Goal: Information Seeking & Learning: Learn about a topic

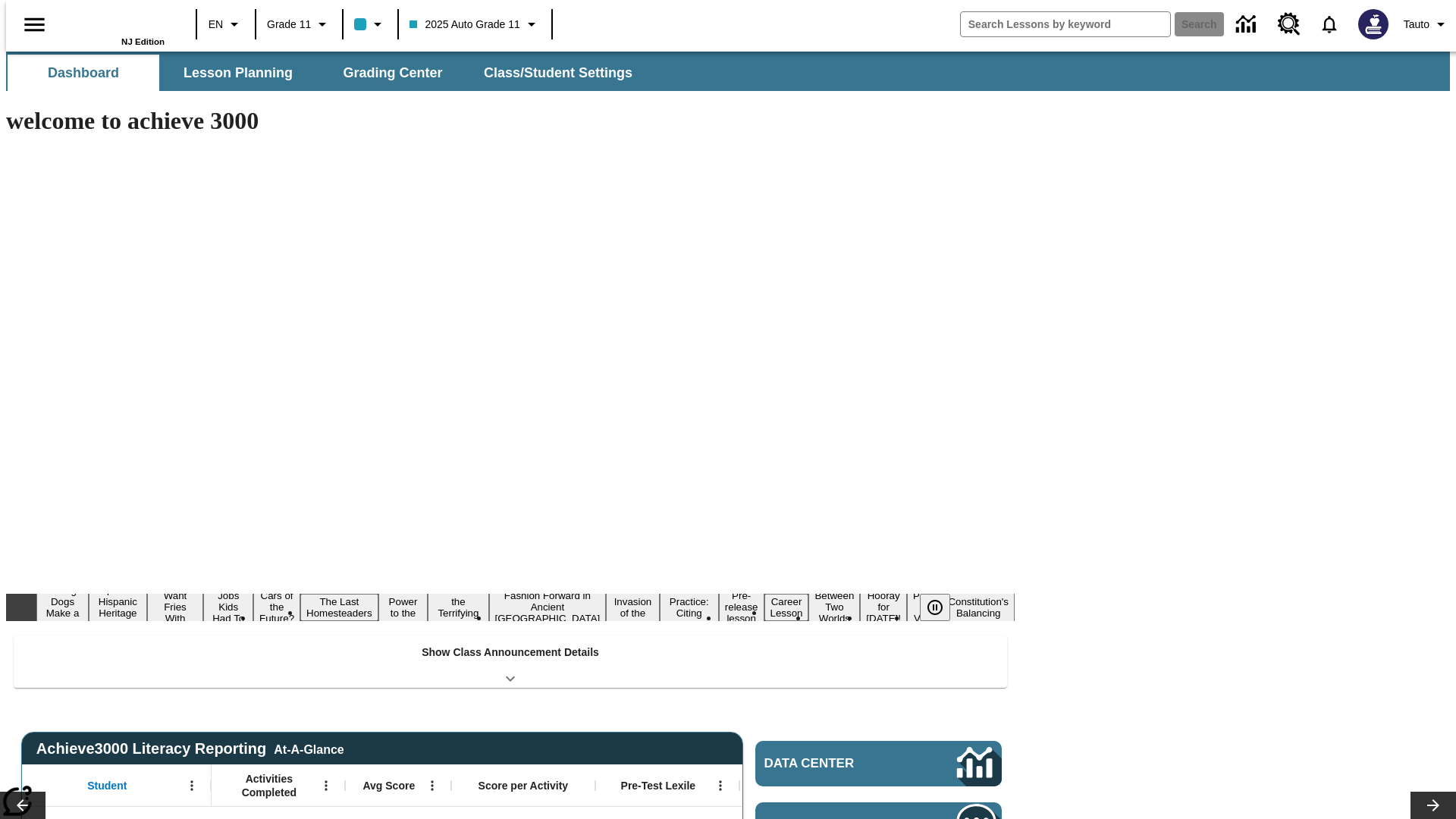
type input "-1"
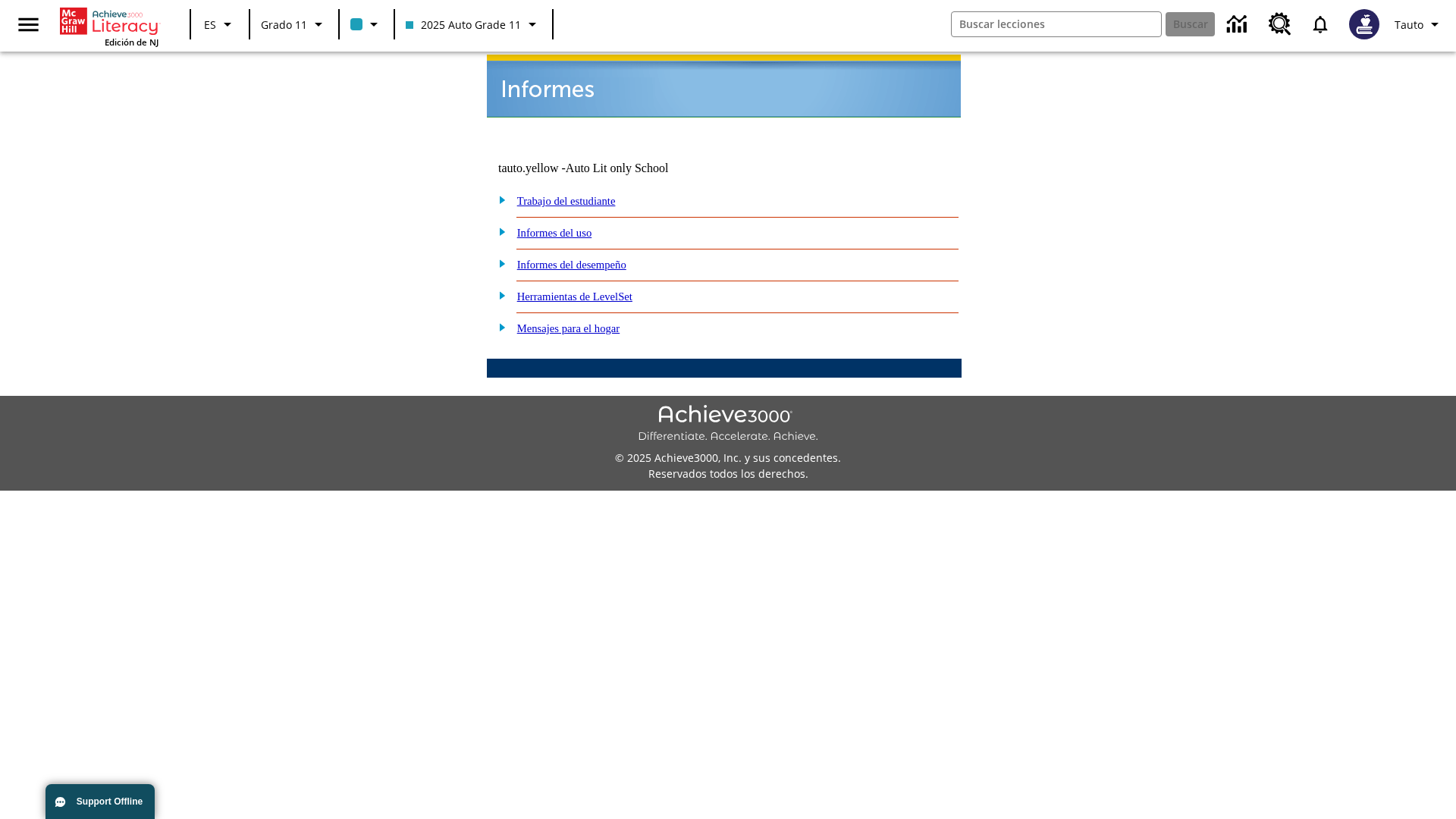
click at [566, 227] on link "Informes del uso" at bounding box center [555, 232] width 75 height 12
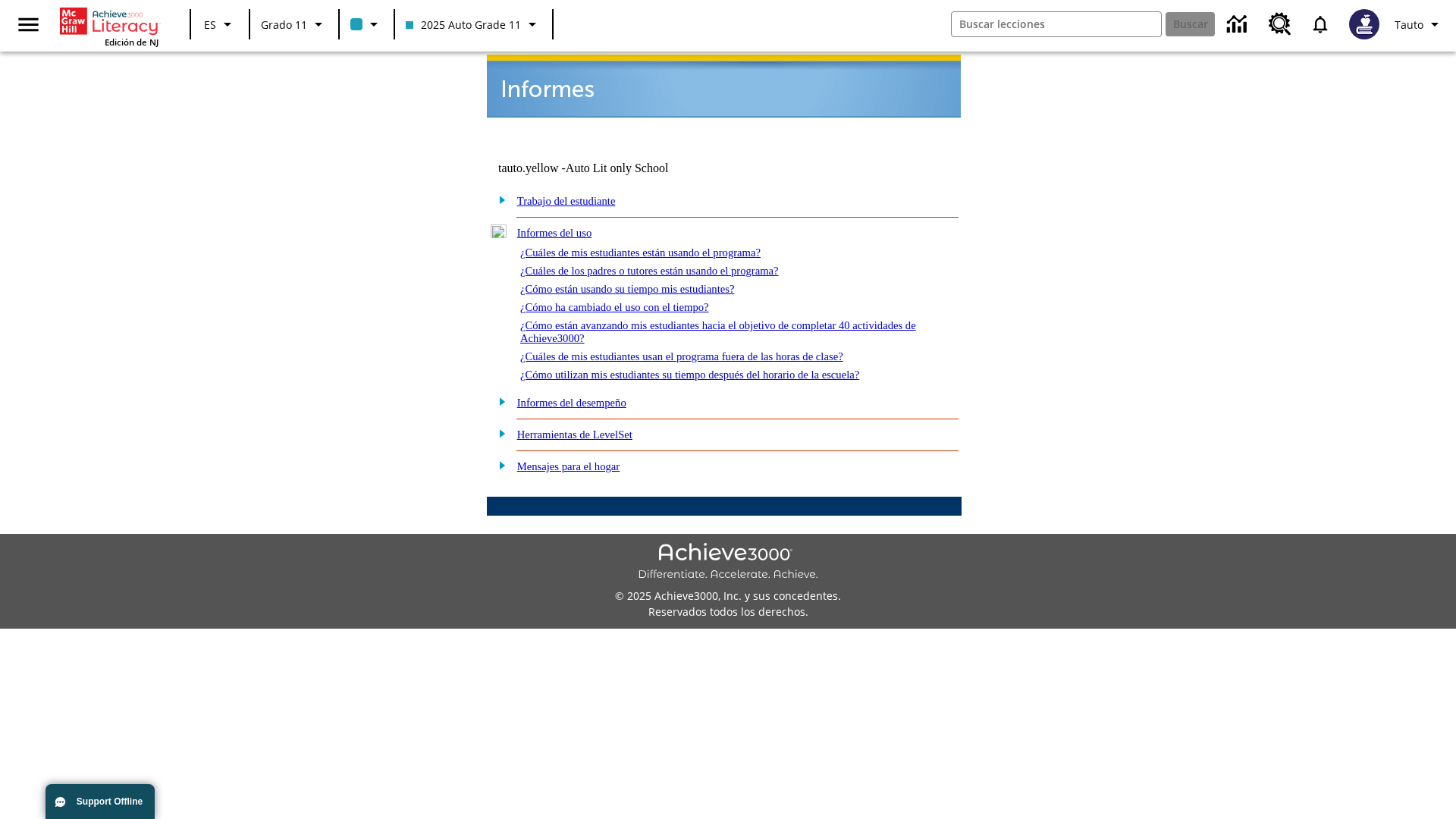
click at [661, 247] on link "¿Cuáles de mis estudiantes están usando el programa?" at bounding box center [641, 252] width 240 height 12
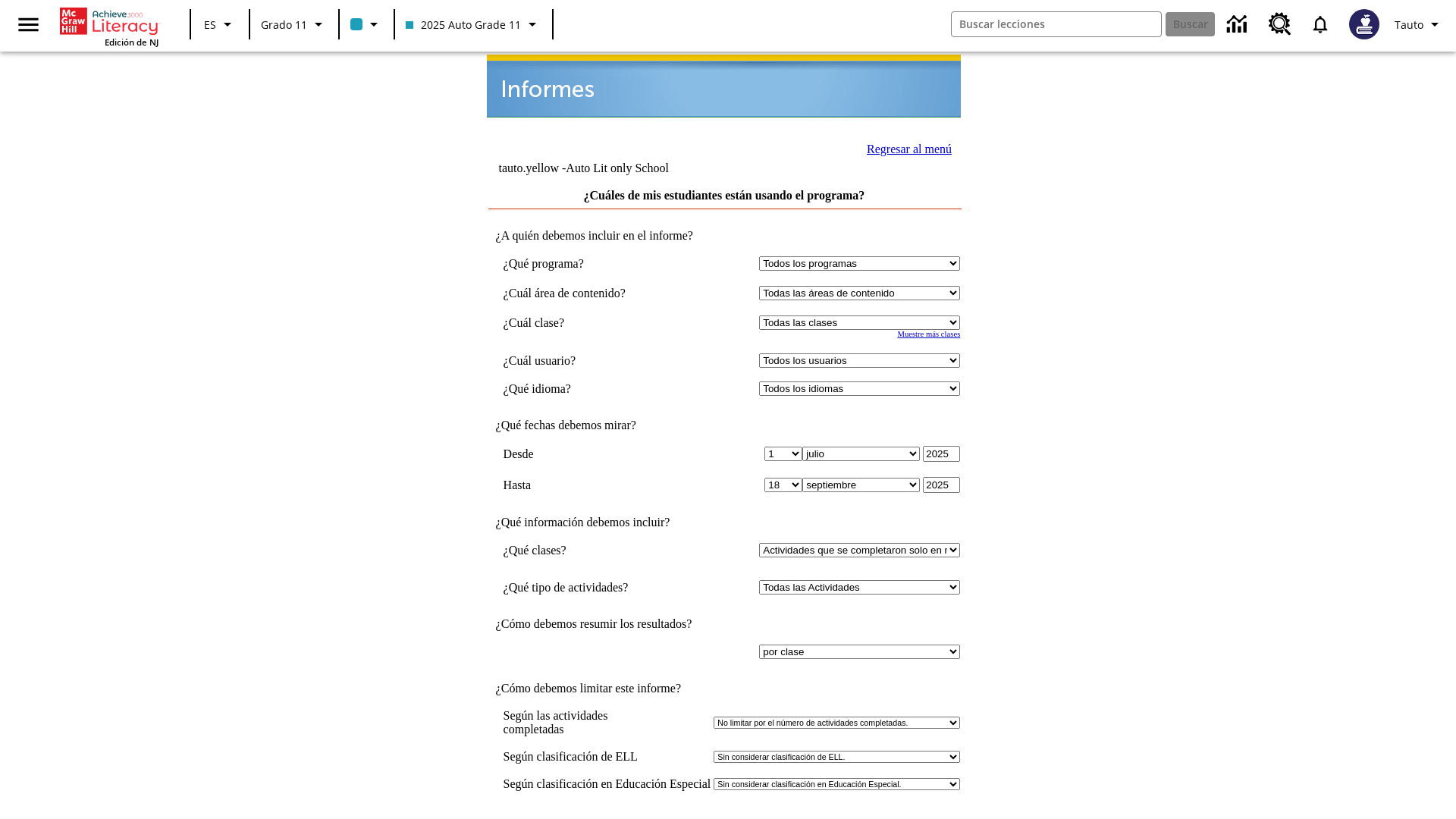
select select "11133141"
click at [863, 353] on select "Todos los usuarios Puma, Sautoen Puma, Sautoes Puma, Sautoss Twoclasses, Sautoe…" at bounding box center [859, 360] width 201 height 14
select select "21437114"
click at [725, 818] on input "Ver Informe" at bounding box center [724, 835] width 70 height 17
click at [905, 147] on link "Regresar al menú" at bounding box center [909, 149] width 85 height 13
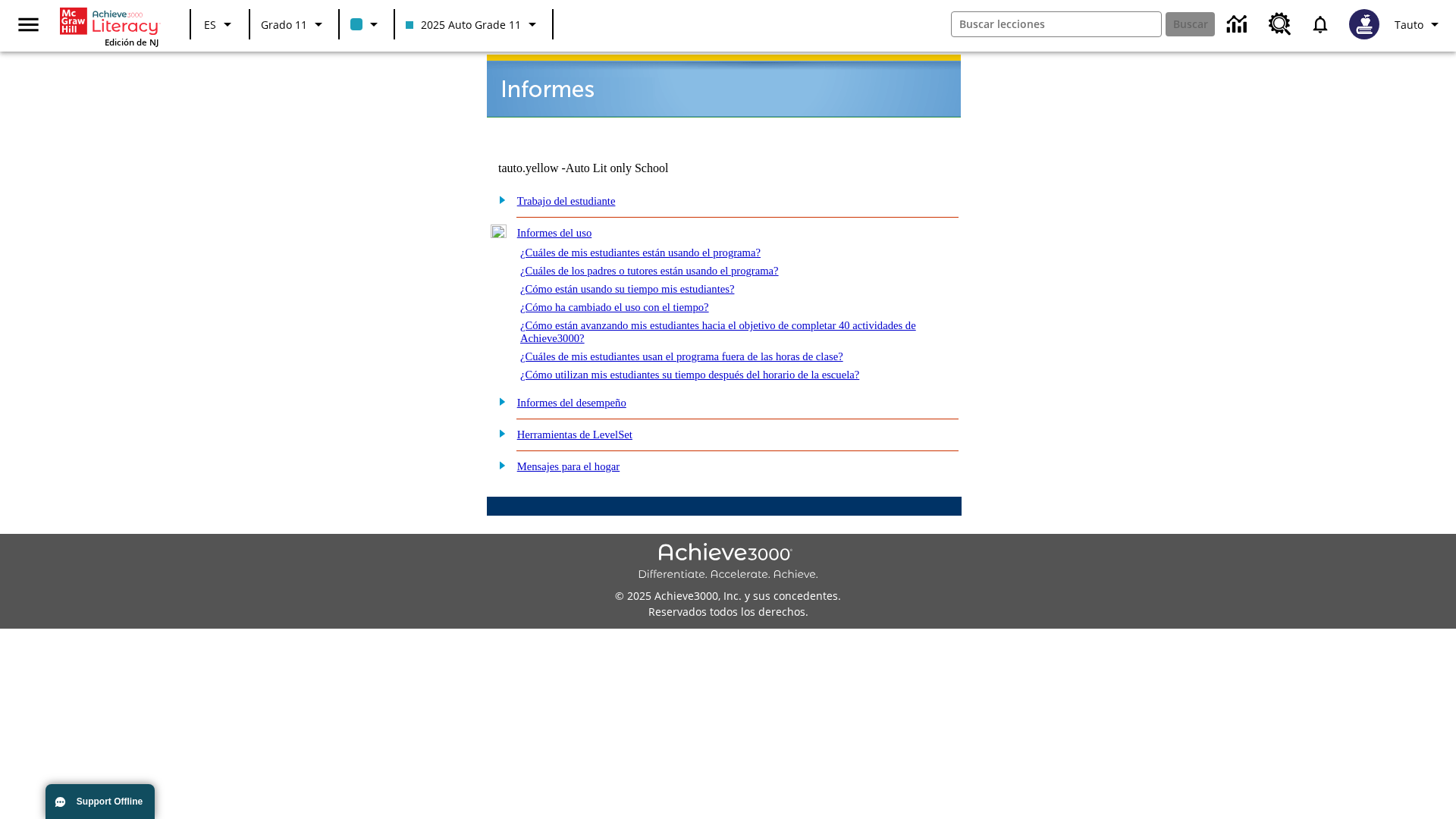
click at [671, 265] on link "¿Cuáles de los padres o tutores están usando el programa?" at bounding box center [650, 271] width 258 height 12
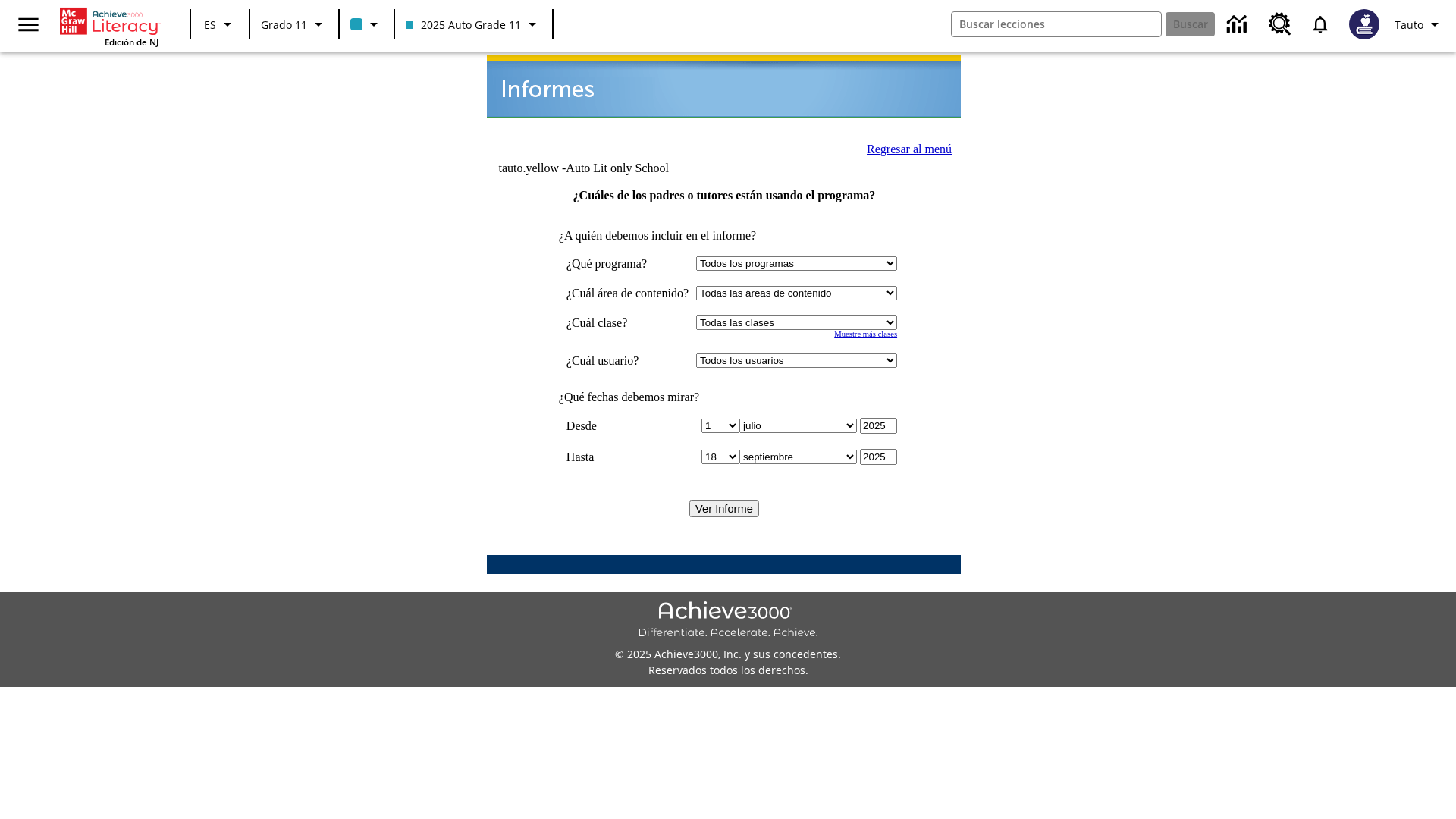
click at [811, 315] on select "Seleccionar una clase: Todas las clases 2025 Auto Grade 11 205 Auto Grade 11 Sa…" at bounding box center [796, 322] width 201 height 14
select select "11133141"
select select "21437114"
click at [725, 500] on input "Ver Informe" at bounding box center [724, 509] width 70 height 17
click at [903, 147] on link "Regresar al menú" at bounding box center [909, 149] width 85 height 13
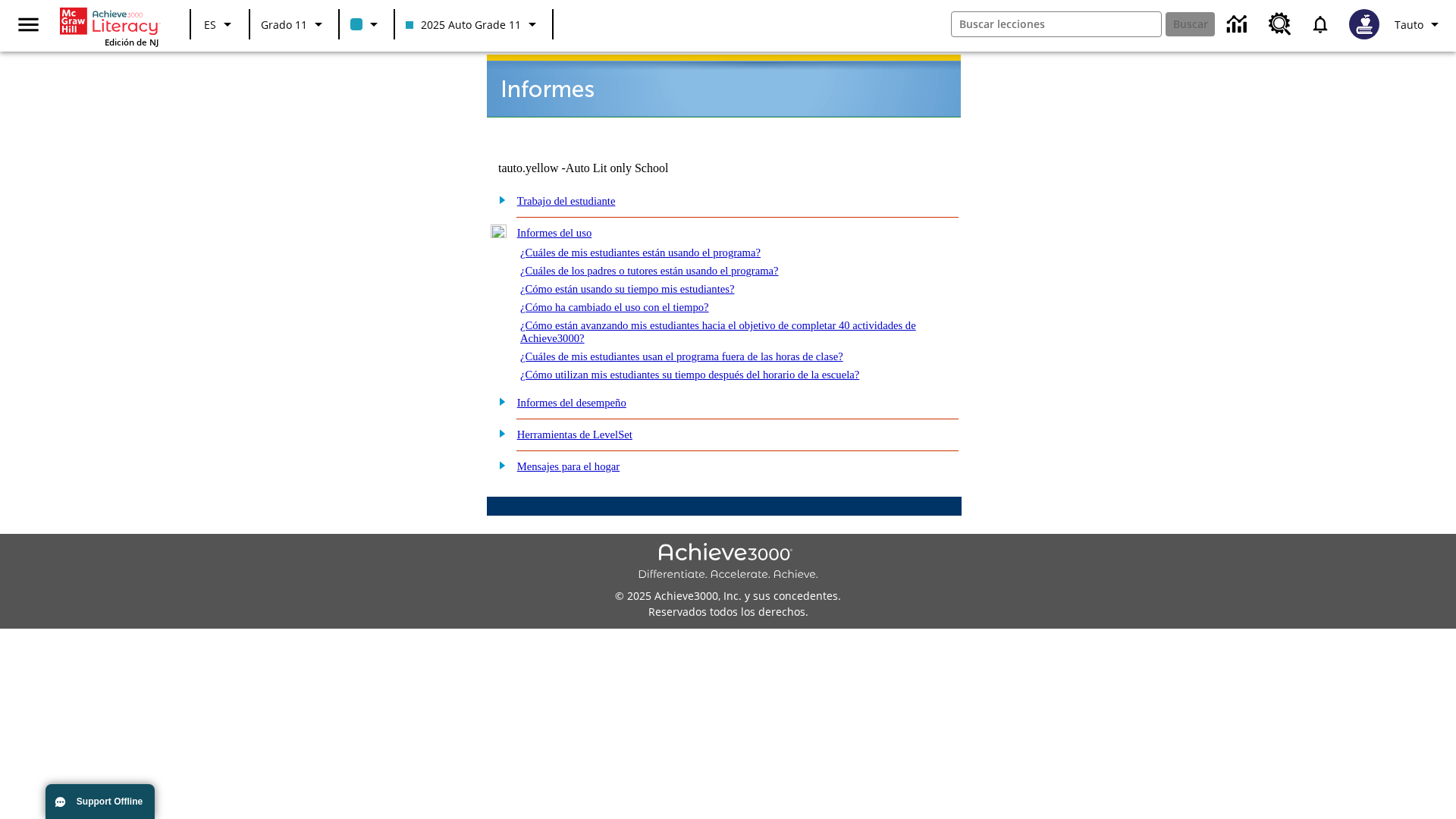
click at [646, 283] on link "¿Cómo están usando su tiempo mis estudiantes?" at bounding box center [627, 289] width 214 height 12
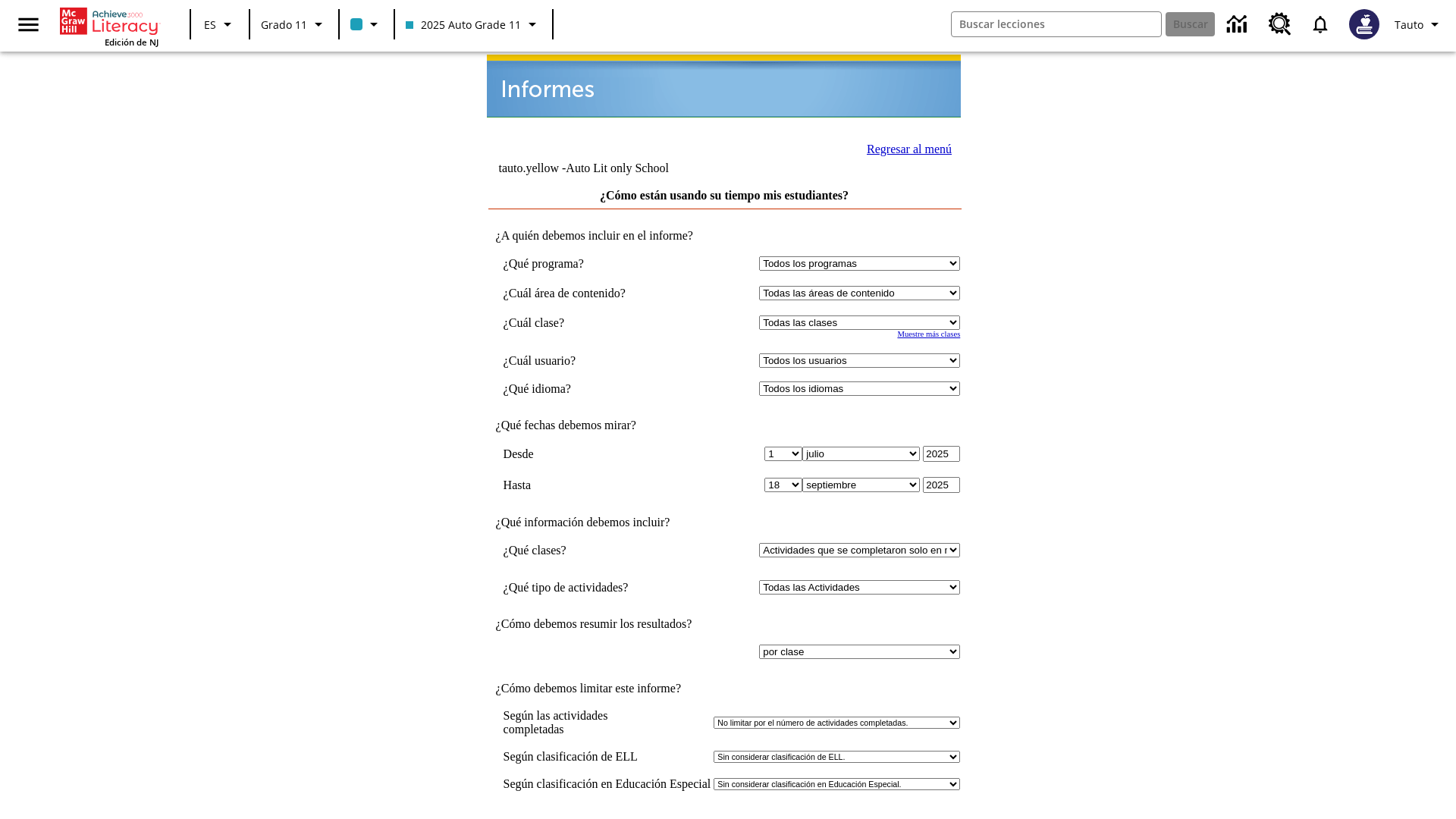
select select "11133141"
click at [863, 353] on select "Todos los usuarios Puma, Sautoen Puma, Sautoes Puma, Sautoss Twoclasses, Sautoe…" at bounding box center [859, 360] width 201 height 14
select select "21437114"
click at [725, 818] on input "Ver Informe" at bounding box center [724, 835] width 70 height 17
click at [905, 147] on link "Regresar al menú" at bounding box center [909, 149] width 85 height 13
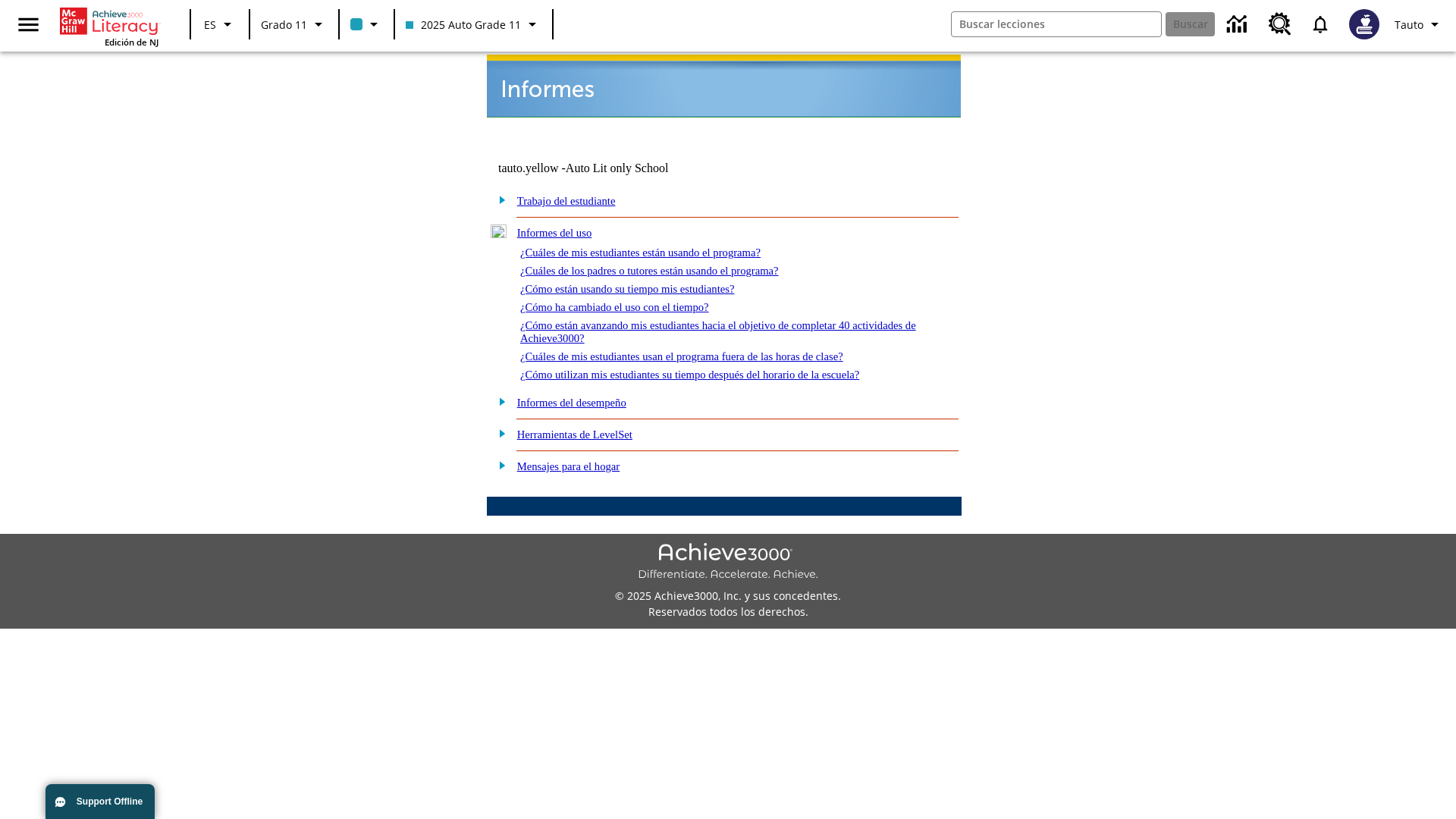
click at [628, 301] on link "¿Cómo ha cambiado el uso con el tiempo?" at bounding box center [615, 307] width 189 height 12
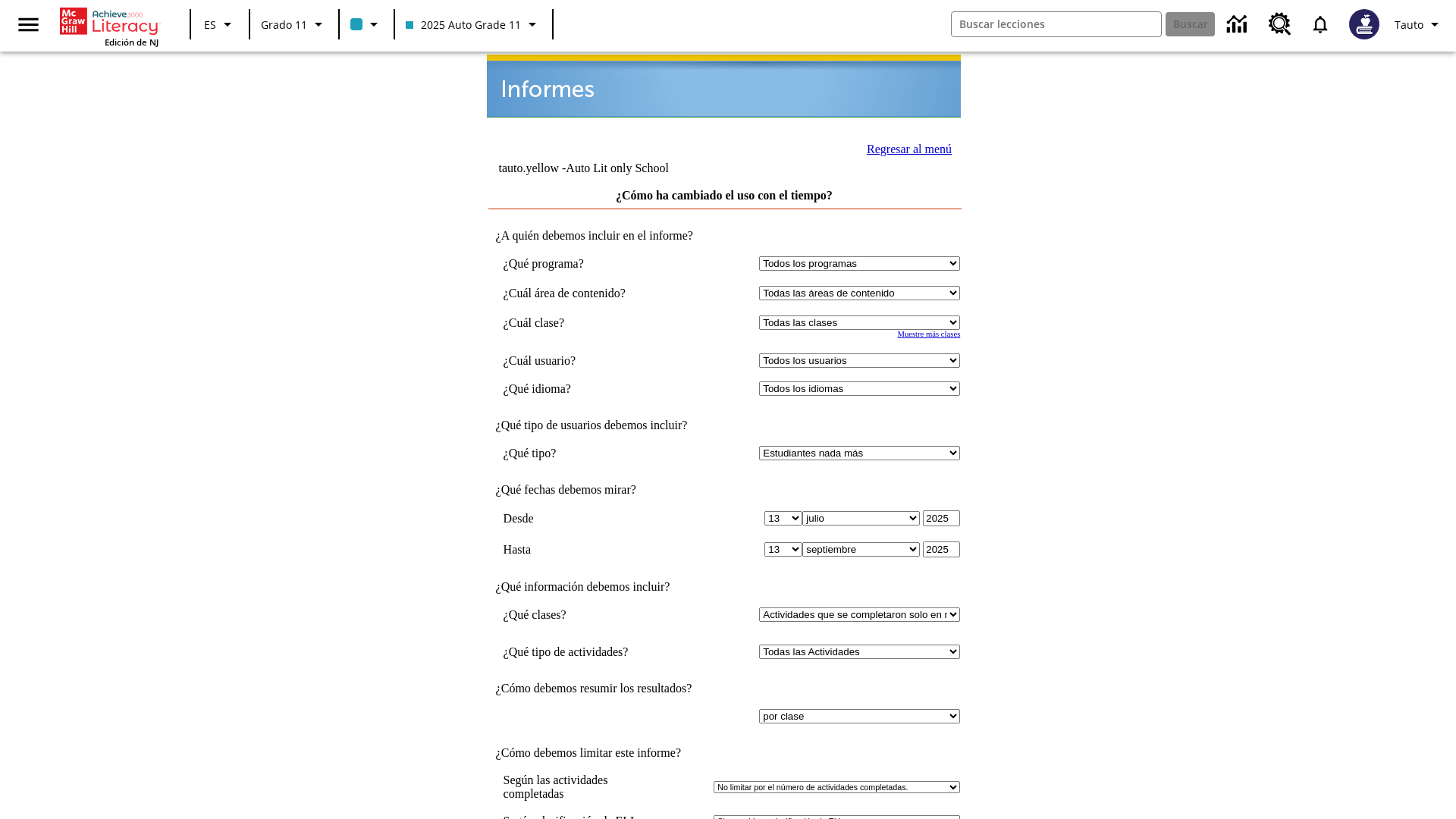
click at [863, 315] on select "Seleccionar una clase: Todas las clases 2025 Auto Grade 11 205 Auto Grade 11 Sa…" at bounding box center [859, 322] width 201 height 14
select select "11133141"
click at [863, 353] on select "Todos los usuarios Puma, Sautoen Puma, Sautoes Puma, Sautoss Twoclasses, Sautoe…" at bounding box center [859, 360] width 201 height 14
select select "21437114"
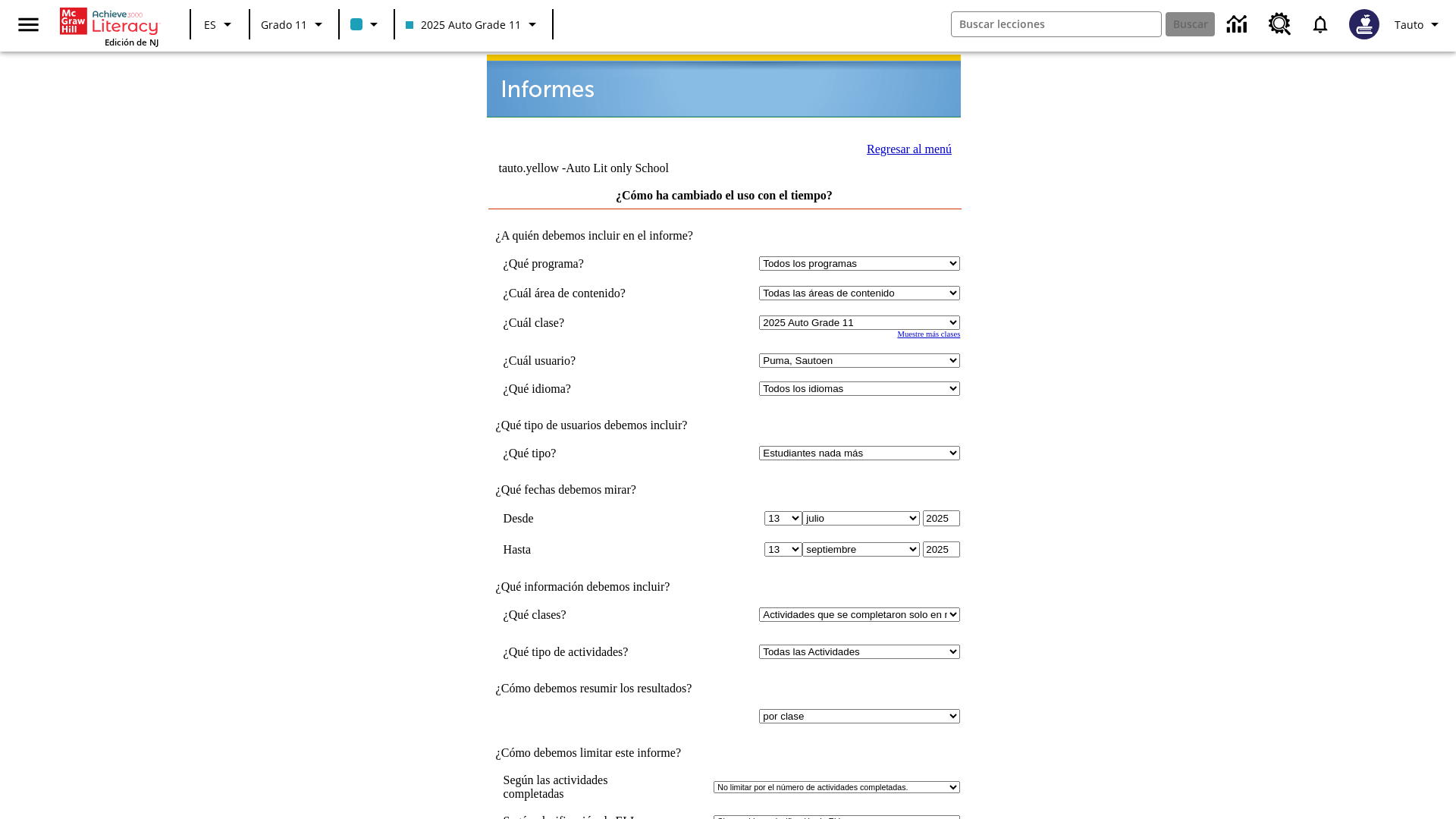
click at [905, 147] on link "Regresar al menú" at bounding box center [909, 149] width 85 height 13
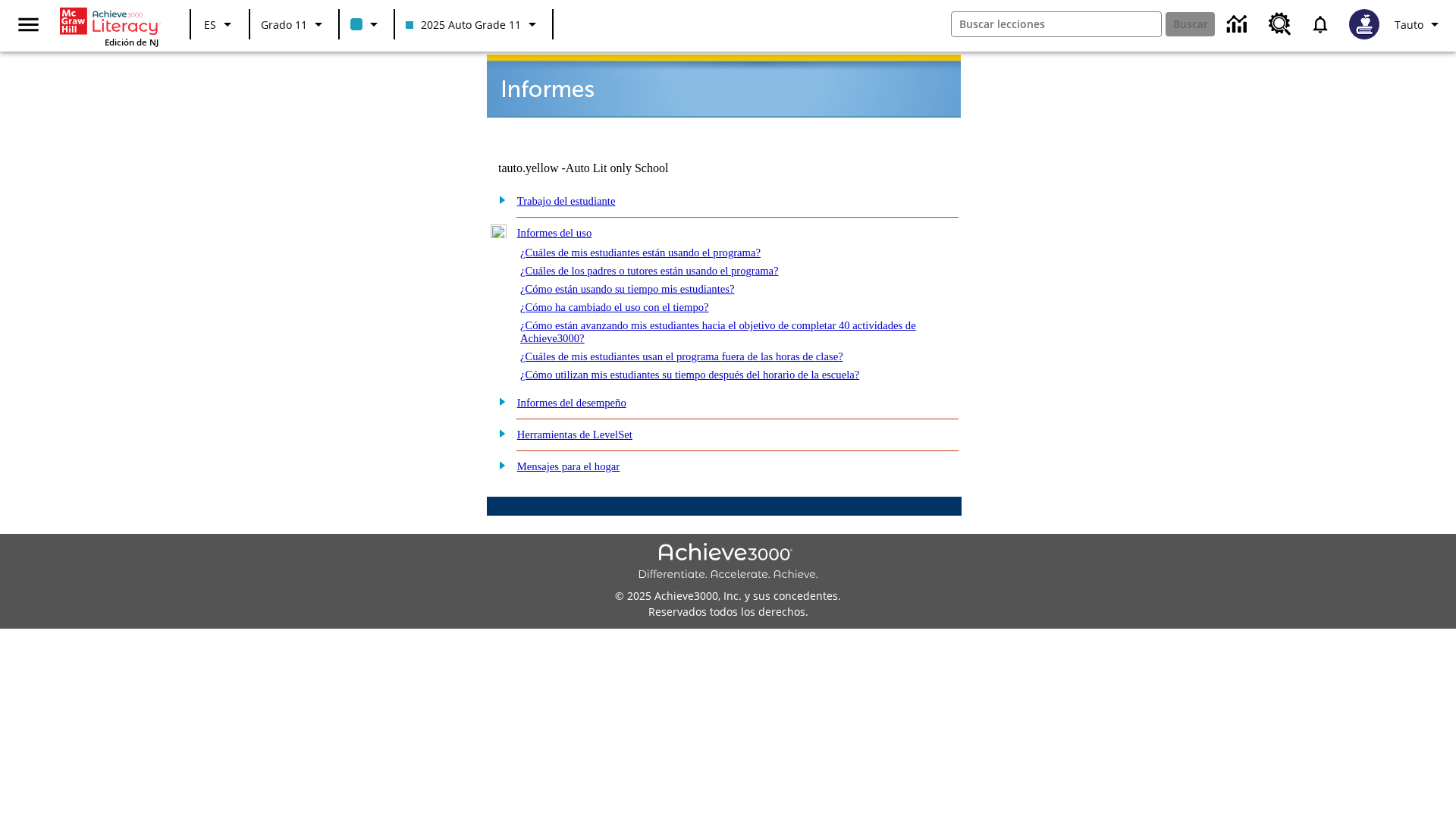
click at [711, 319] on link "¿Cómo están avanzando mis estudiantes hacia el objetivo de completar 40 activid…" at bounding box center [718, 332] width 396 height 25
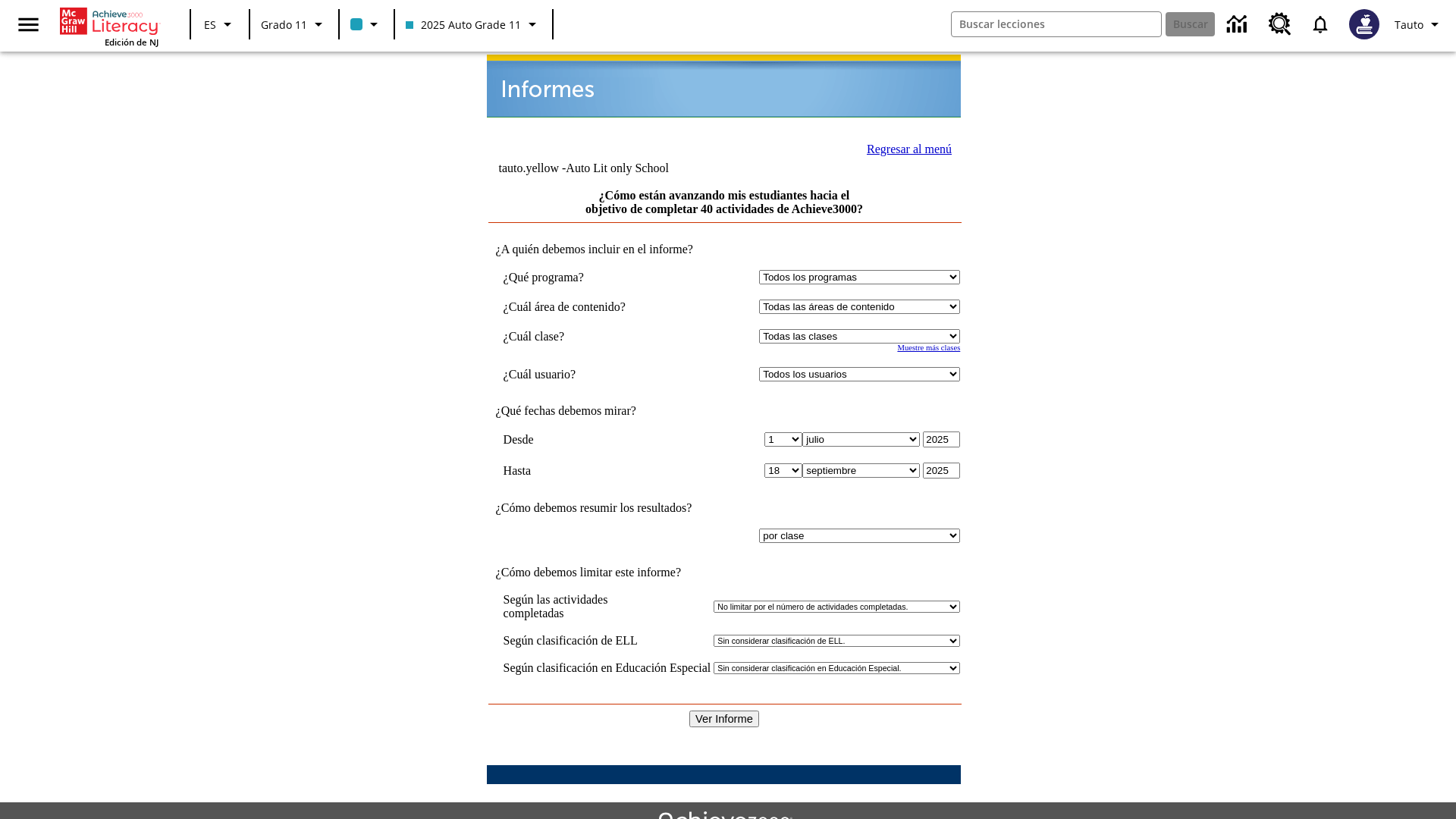
click at [863, 329] on select "Seleccionar una clase: Todas las clases 2025 Auto Grade 11 205 Auto Grade 11 Sa…" at bounding box center [859, 336] width 201 height 14
select select "11133141"
click at [863, 366] on select "Todos los usuarios Puma, Sautoen Puma, Sautoes Puma, Sautoss Twoclasses, Sautoe…" at bounding box center [859, 373] width 201 height 14
select select "21437114"
click at [725, 711] on input "Ver Informe" at bounding box center [724, 719] width 70 height 17
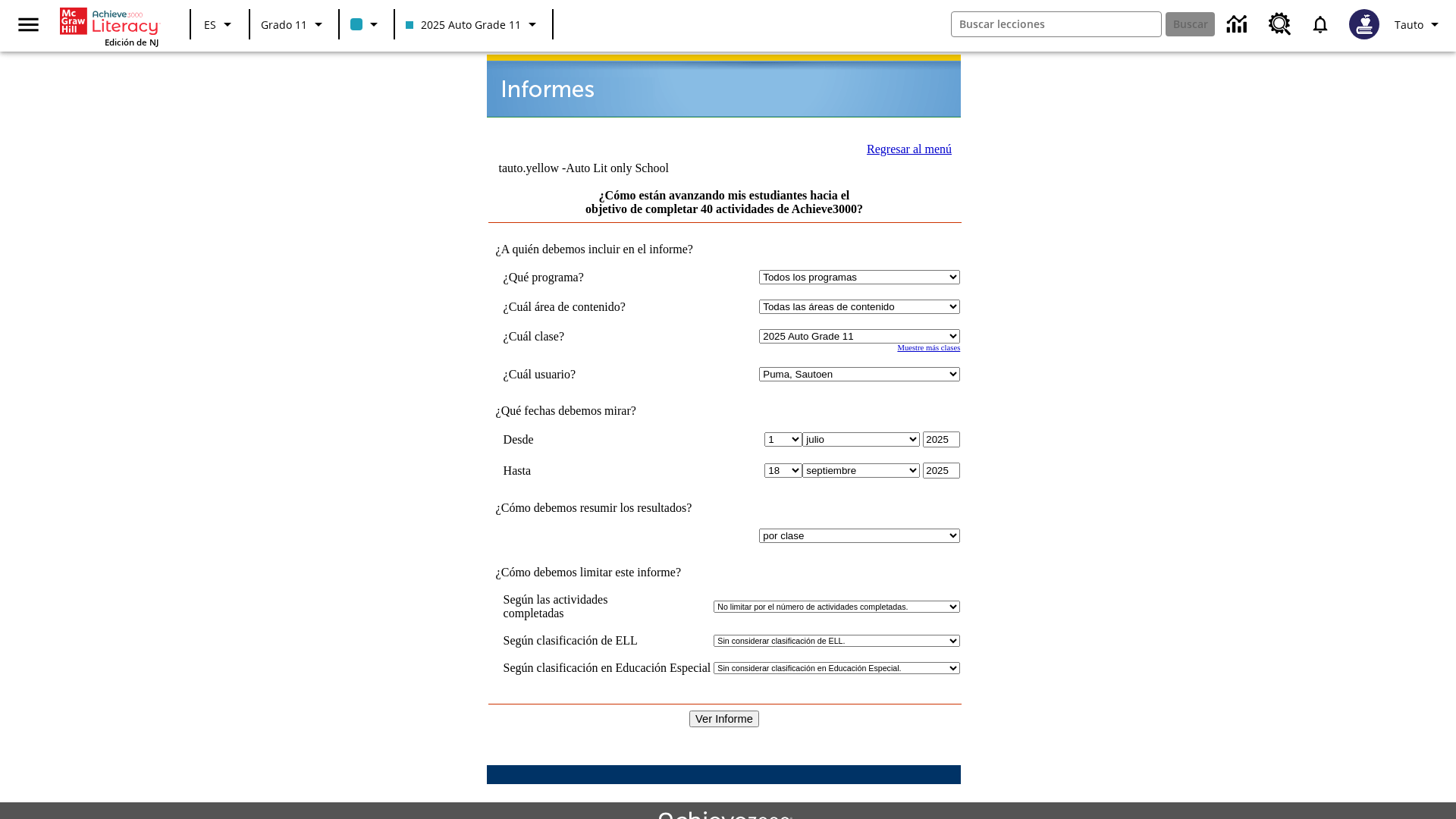
click at [905, 147] on link "Regresar al menú" at bounding box center [909, 149] width 85 height 13
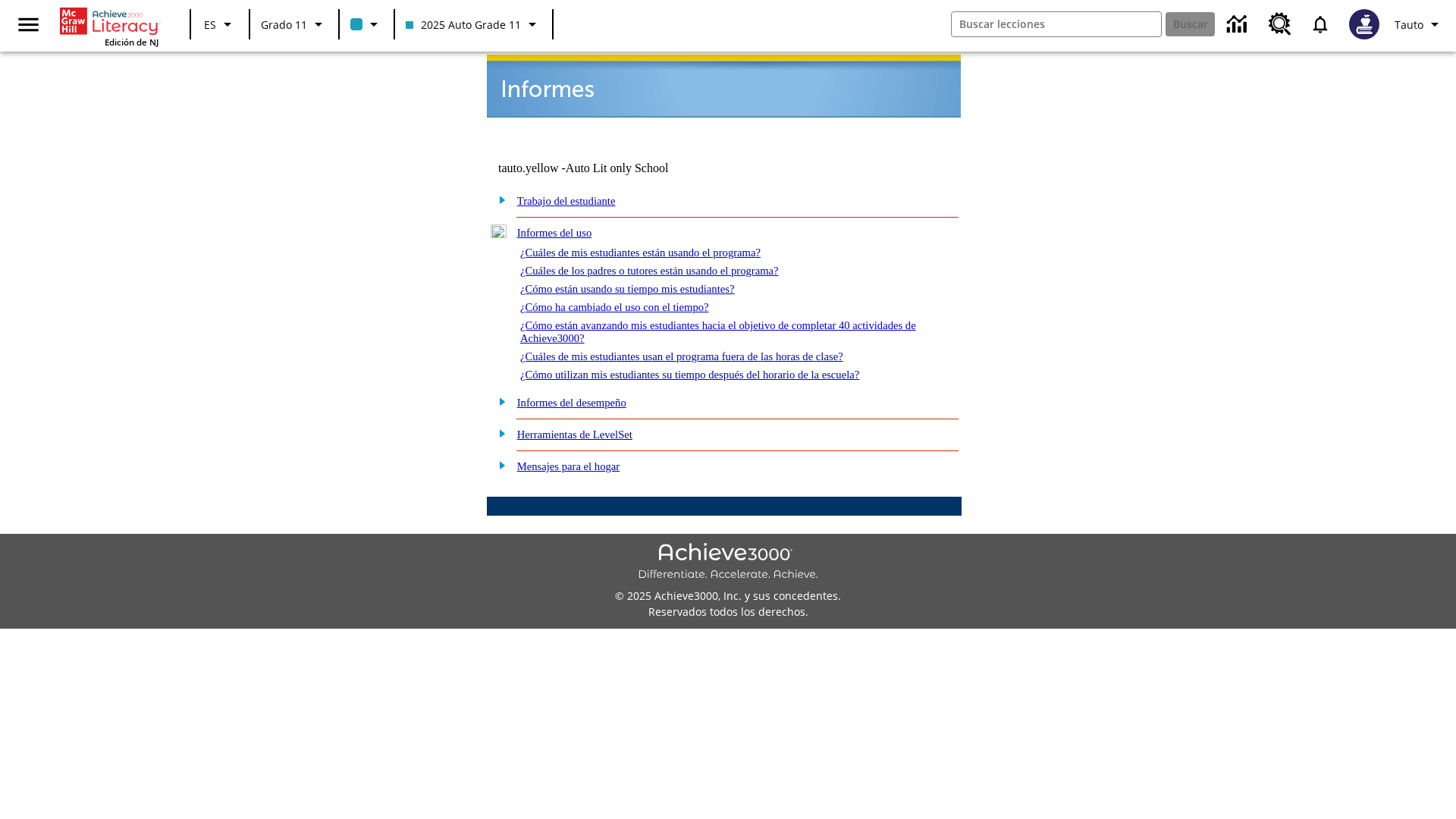
click at [709, 350] on link "¿Cuáles de mis estudiantes usan el programa fuera de las horas de clase?" at bounding box center [682, 356] width 323 height 12
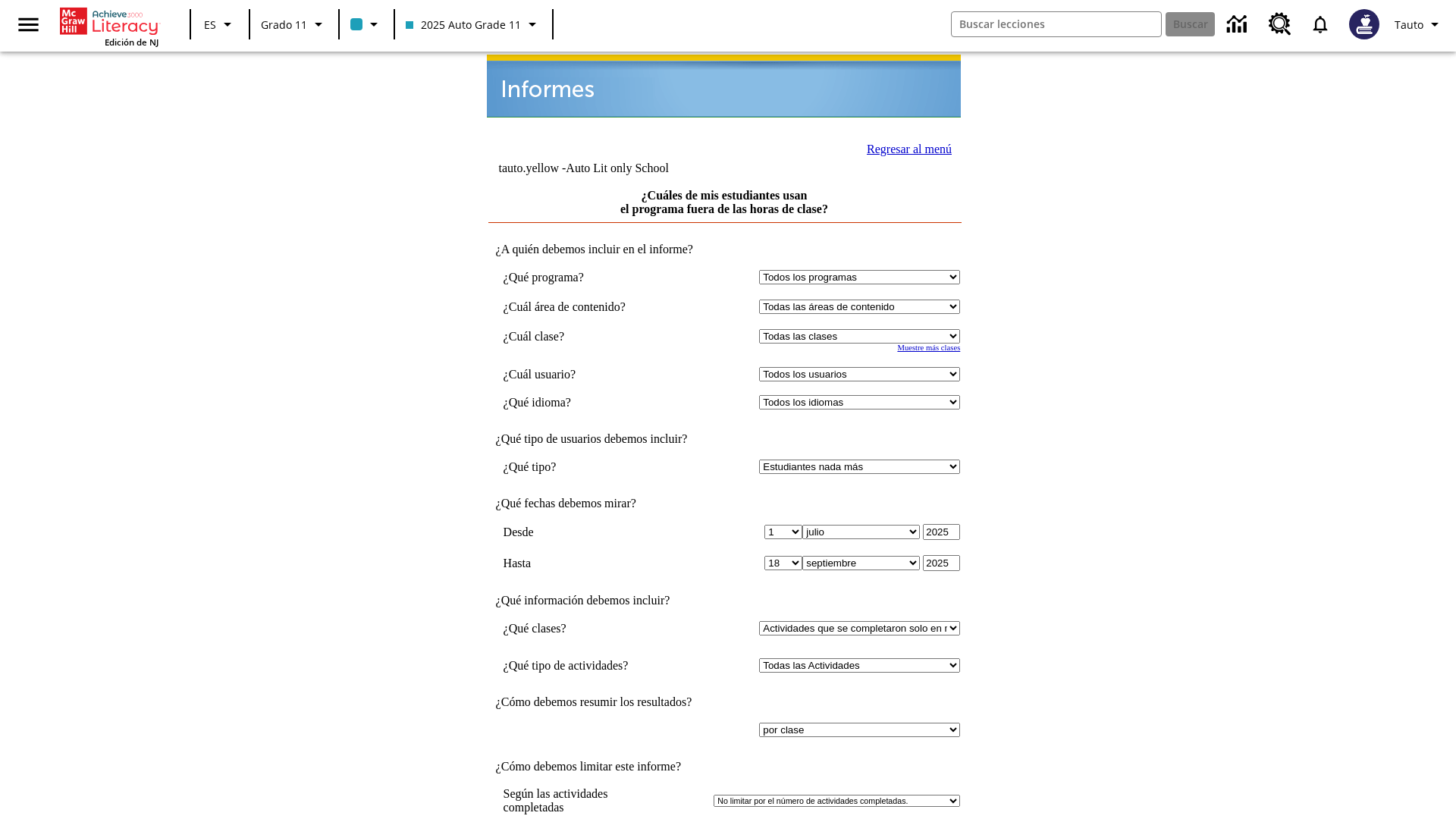
click at [863, 329] on select "Seleccionar una clase: Todas las clases 2025 Auto Grade 11 205 Auto Grade 11 Sa…" at bounding box center [859, 336] width 201 height 14
select select "11133141"
click at [863, 366] on select "Todos los usuarios Puma, Sautoen Puma, Sautoes Puma, Sautoss Twoclasses, Sautoe…" at bounding box center [859, 373] width 201 height 14
select select "21437114"
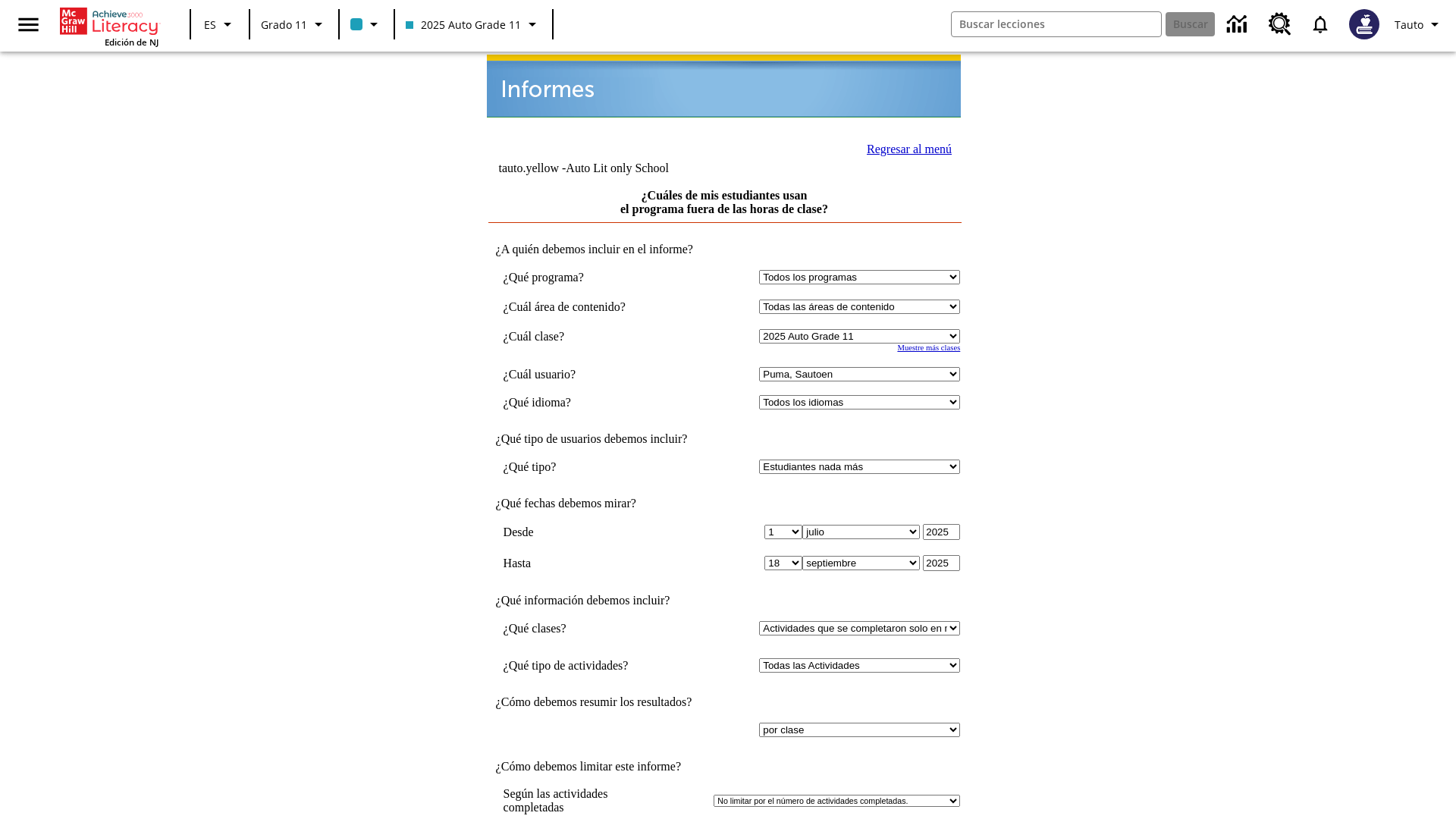
scroll to position [12, 0]
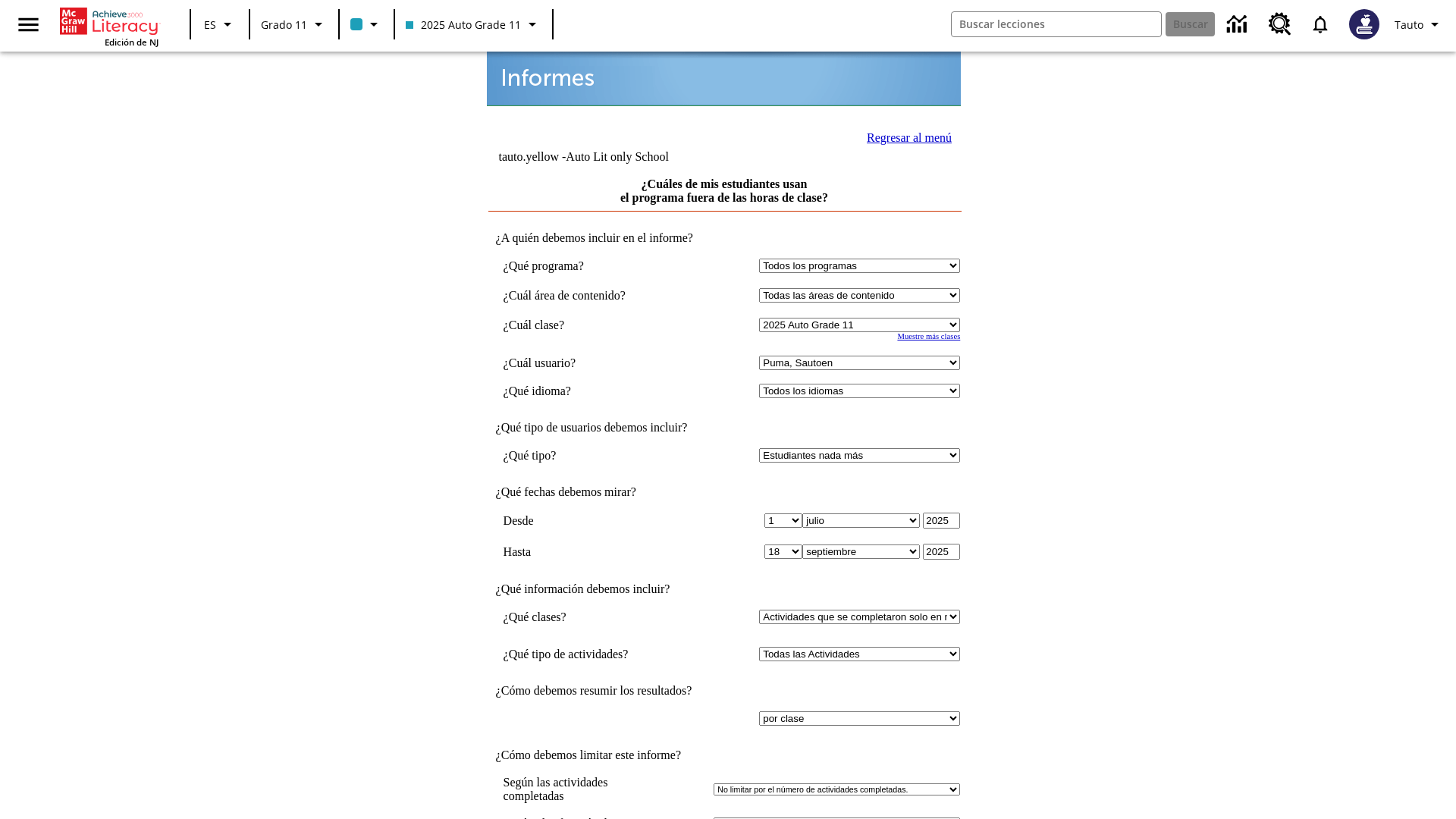
click at [905, 136] on link "Regresar al menú" at bounding box center [909, 138] width 85 height 13
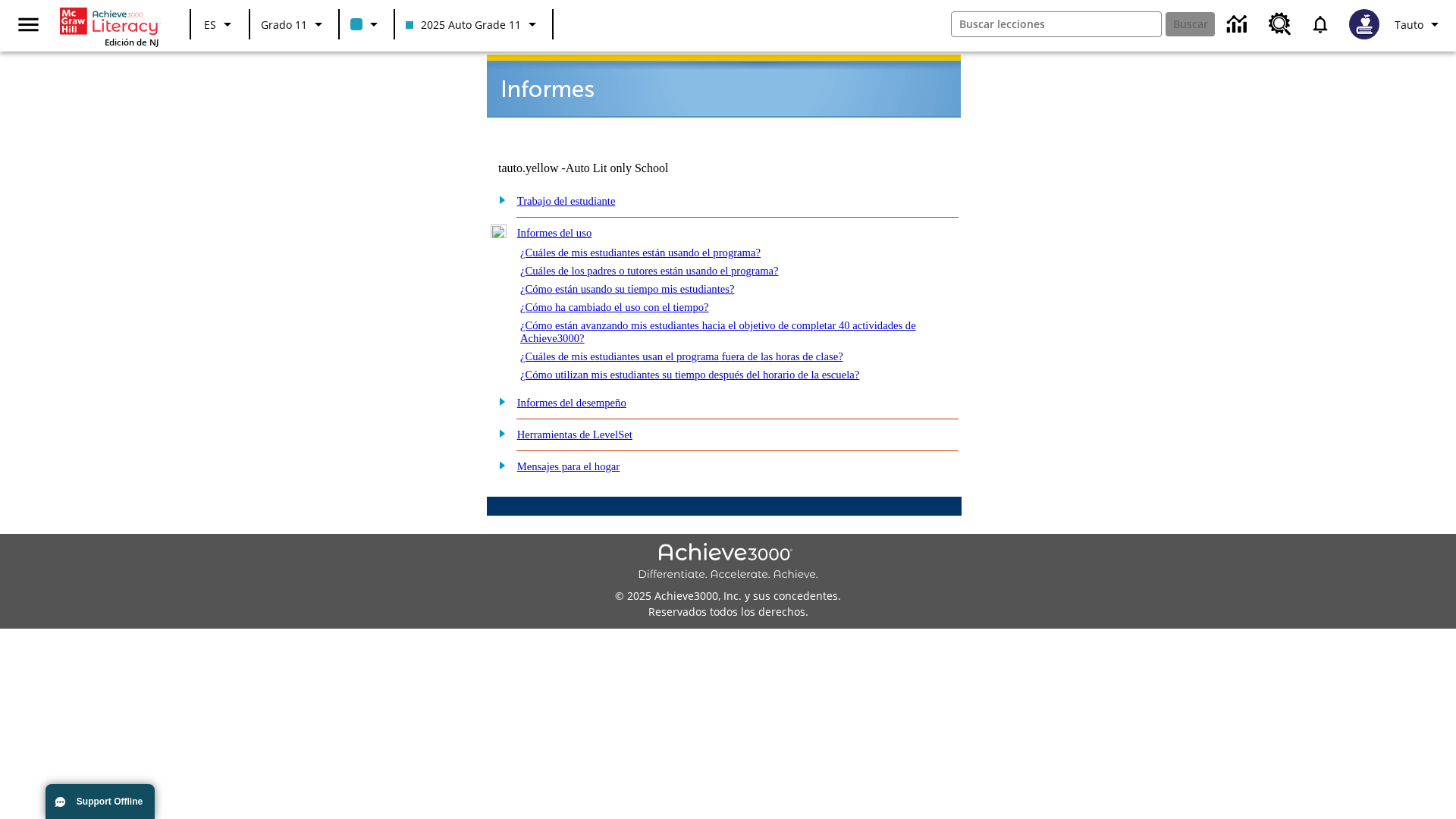
click at [716, 368] on link "¿Cómo utilizan mis estudiantes su tiempo después del horario de la escuela?" at bounding box center [690, 374] width 339 height 12
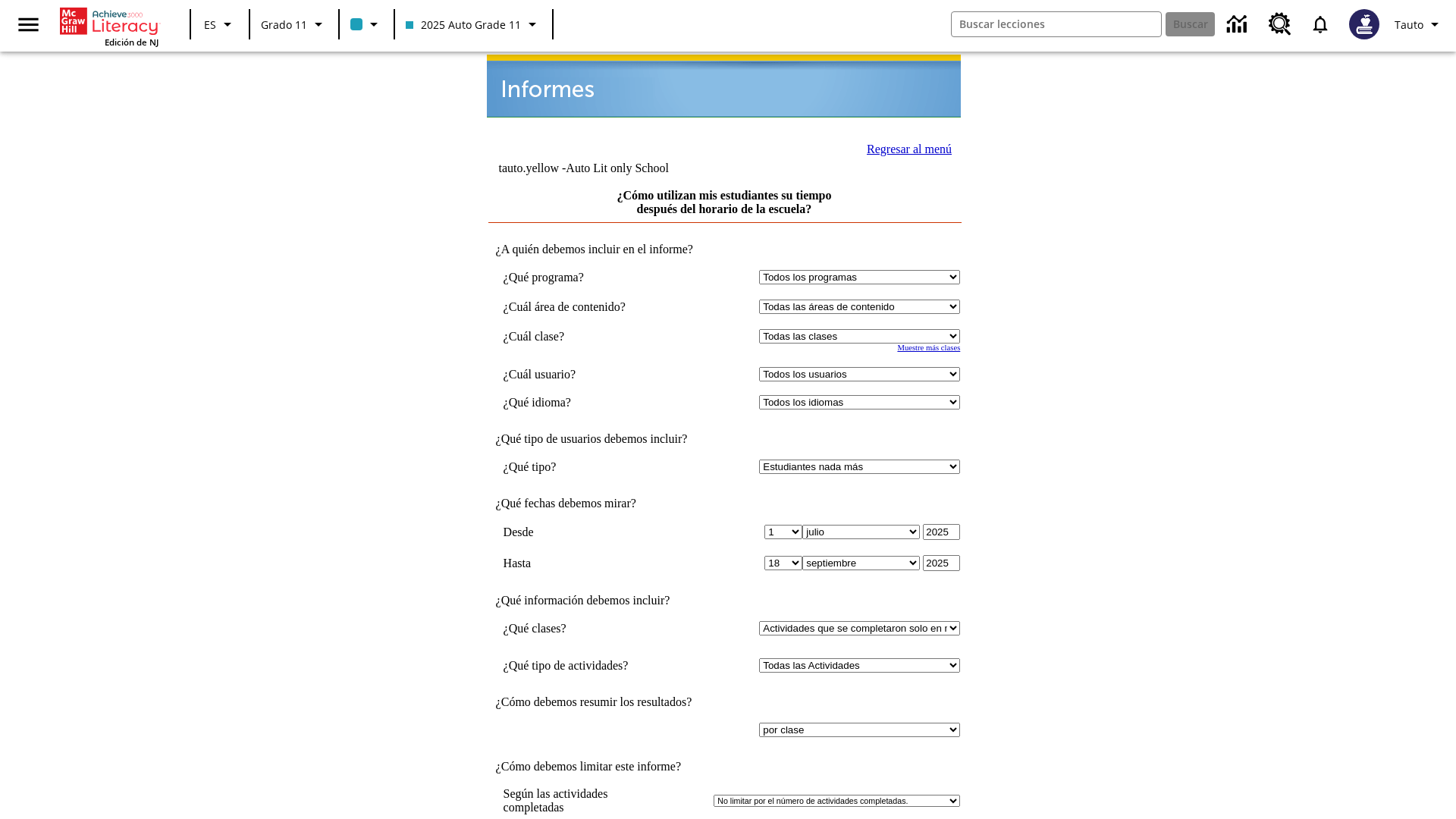
click at [863, 329] on select "Seleccionar una clase: Todas las clases 2025 Auto Grade 11 205 Auto Grade 11 Sa…" at bounding box center [859, 336] width 201 height 14
select select "11133141"
select select "21437114"
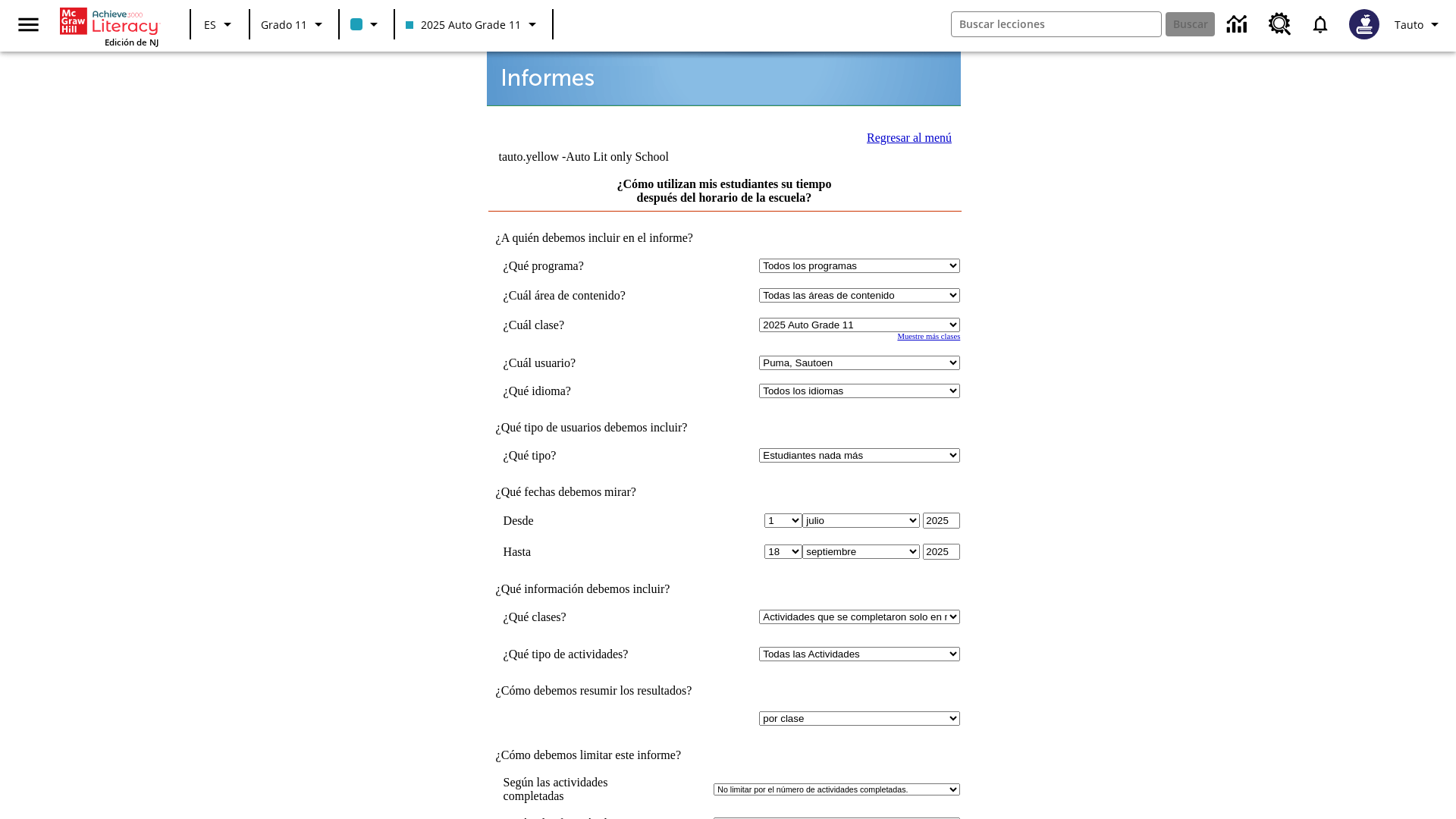
click at [905, 136] on link "Regresar al menú" at bounding box center [909, 138] width 85 height 13
